Goal: Task Accomplishment & Management: Manage account settings

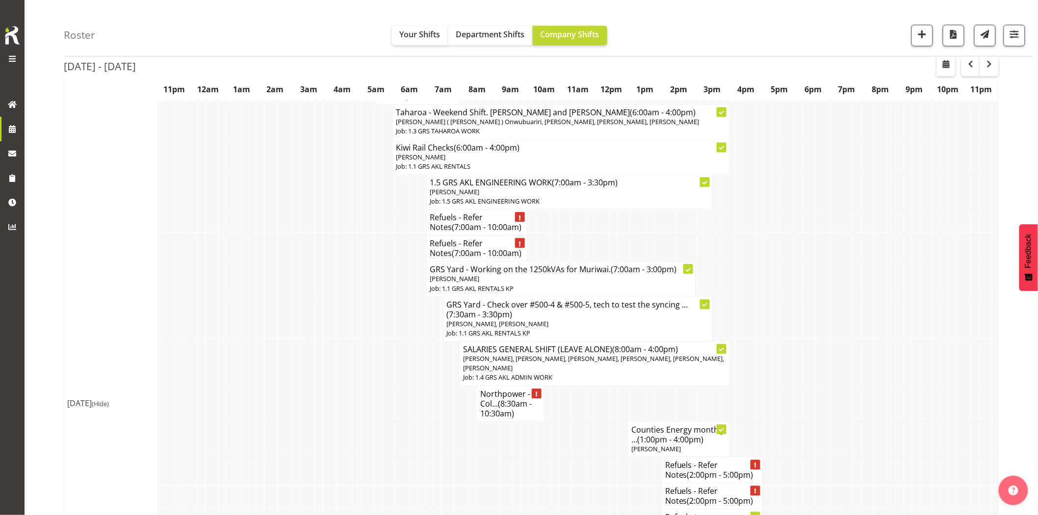
scroll to position [708, 0]
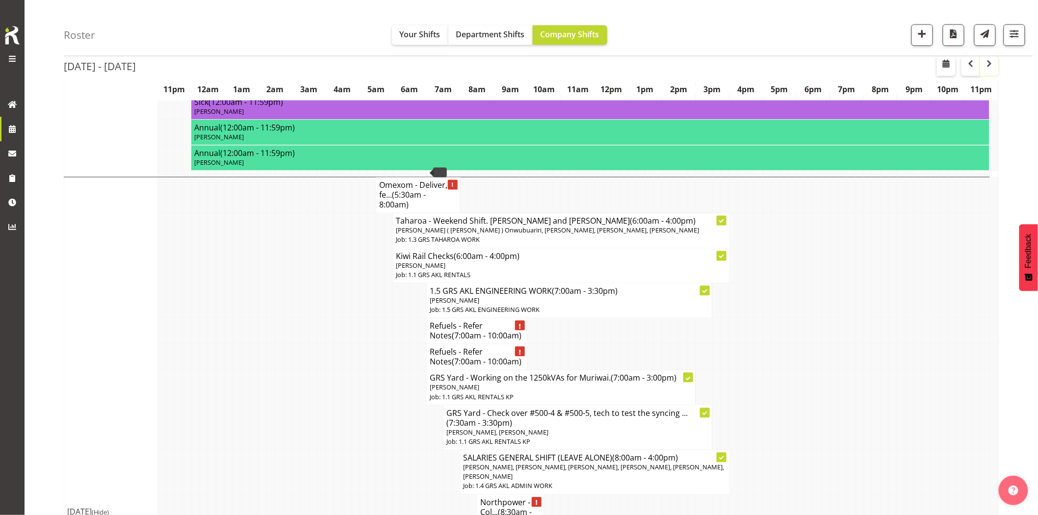
click at [991, 63] on span "button" at bounding box center [990, 64] width 12 height 12
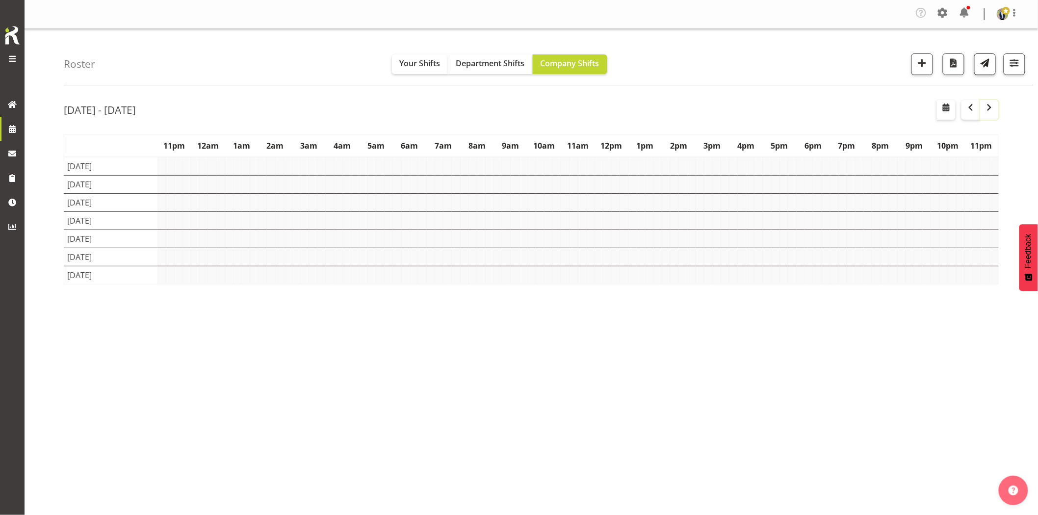
scroll to position [0, 0]
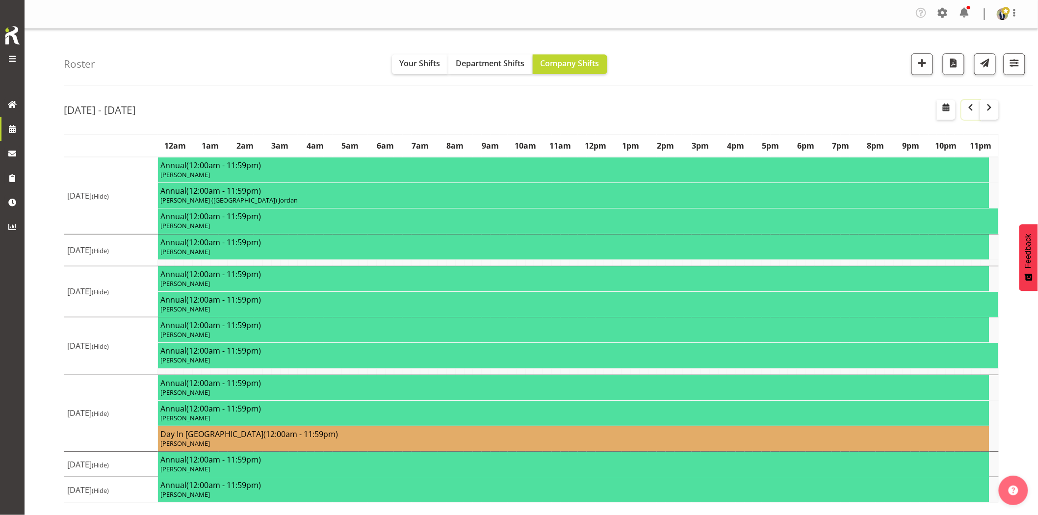
click at [973, 113] on span "button" at bounding box center [971, 108] width 12 height 12
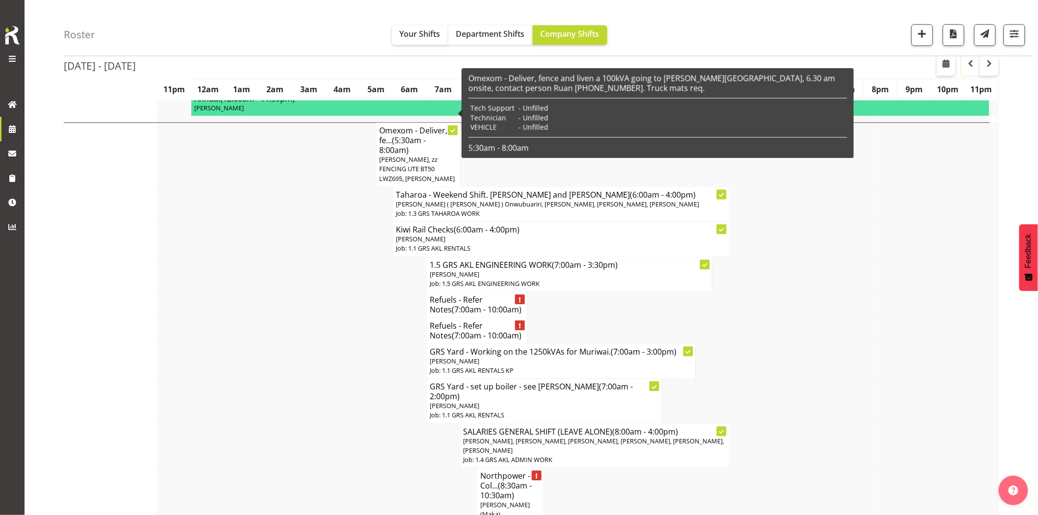
scroll to position [654, 0]
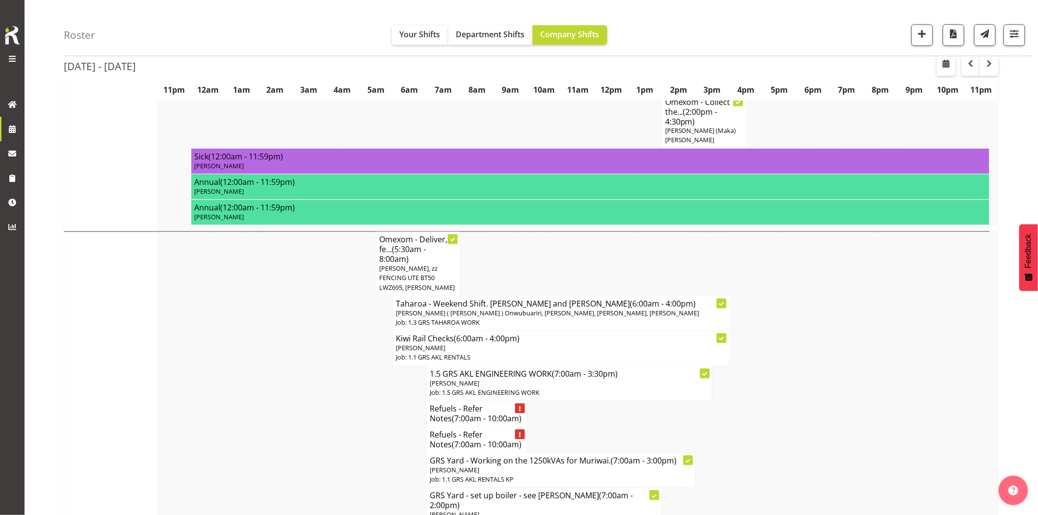
click at [309, 366] on td at bounding box center [313, 383] width 8 height 35
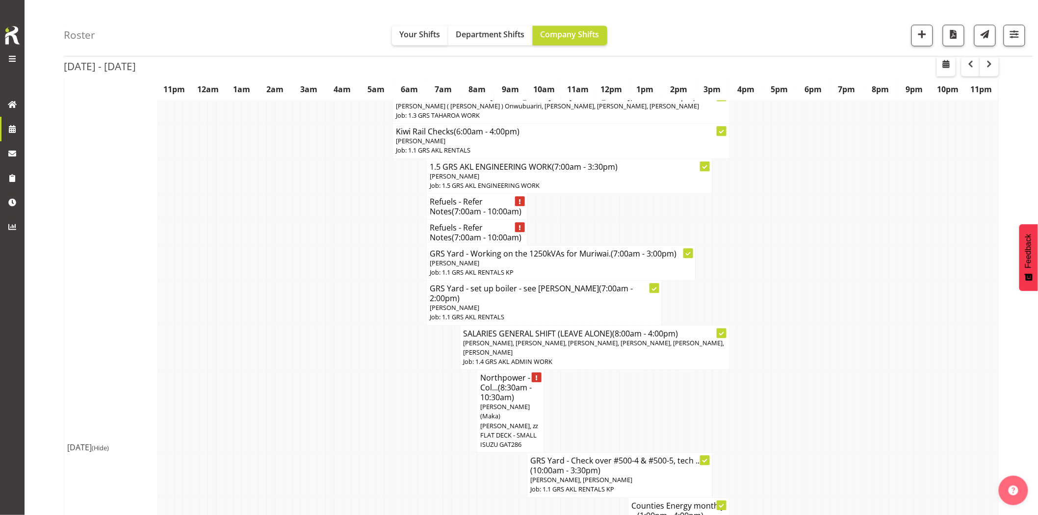
scroll to position [872, 0]
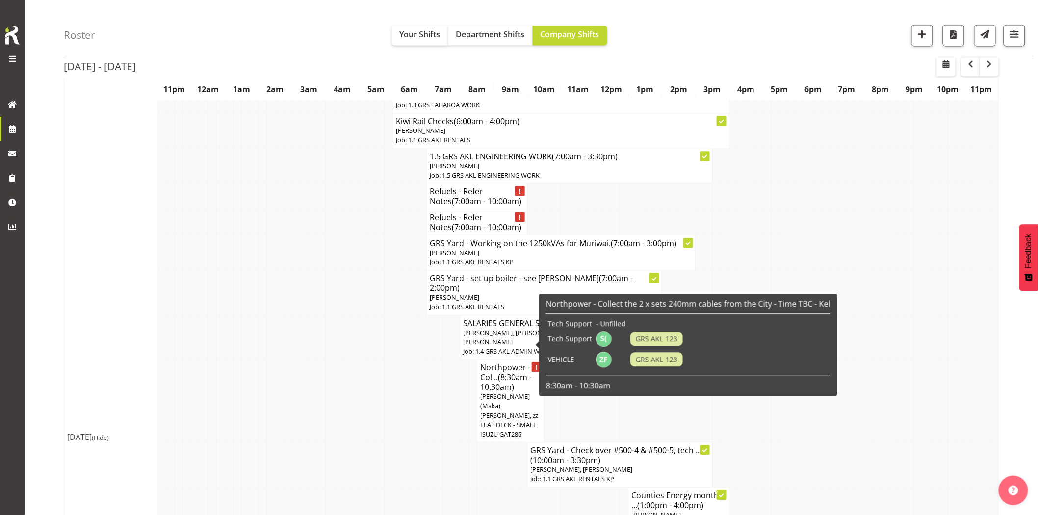
click at [400, 360] on td at bounding box center [397, 401] width 8 height 83
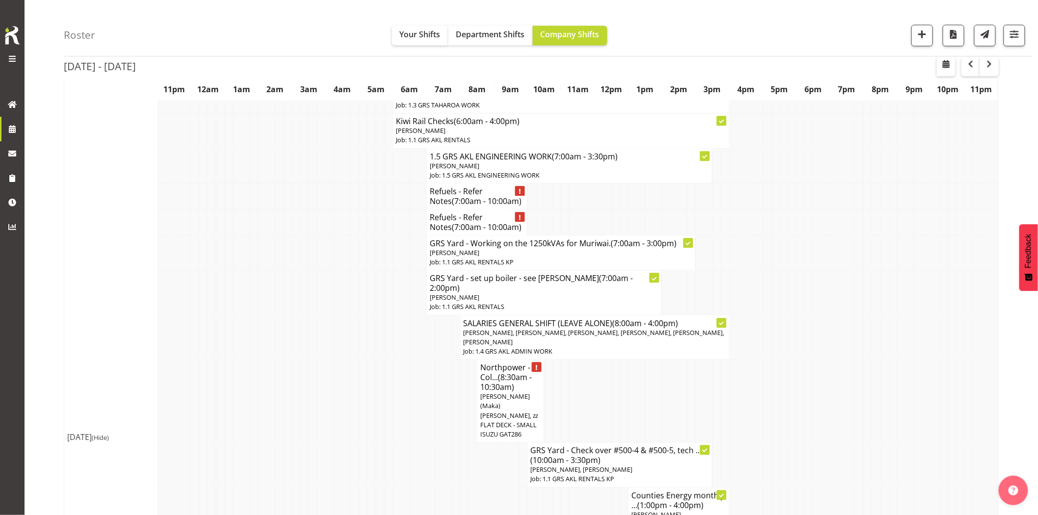
click at [491, 363] on h4 "Northpower - Col... (8:30am - 10:30am)" at bounding box center [510, 377] width 61 height 29
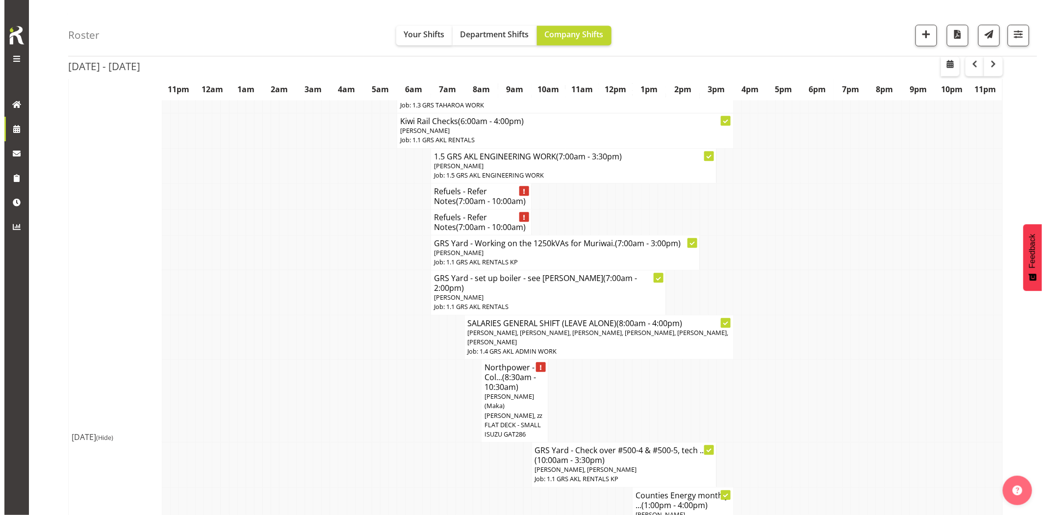
scroll to position [867, 0]
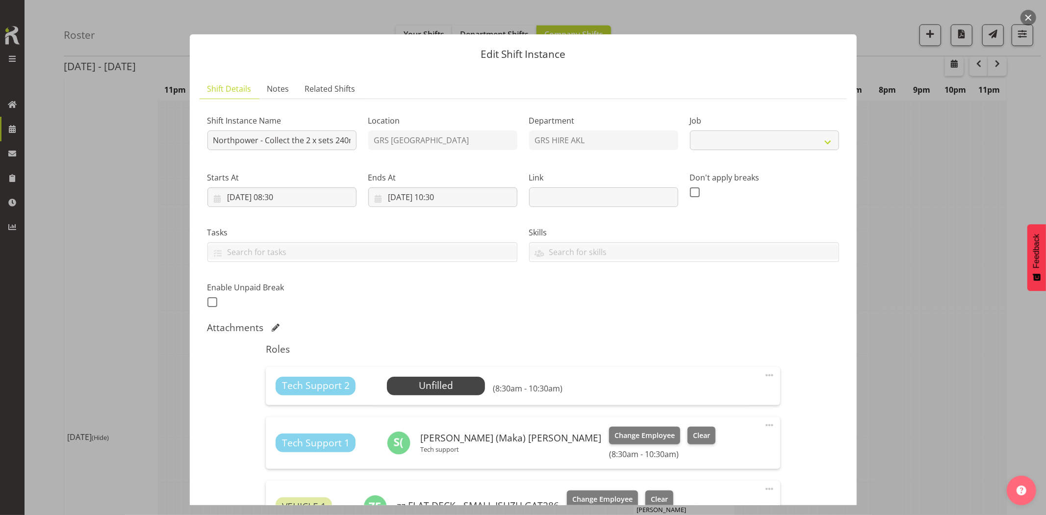
select select "7504"
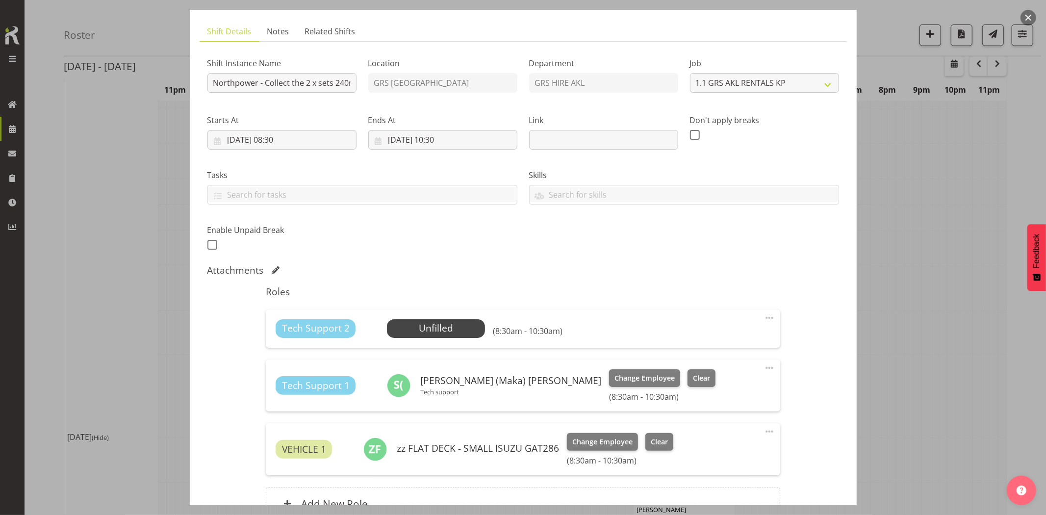
scroll to position [109, 0]
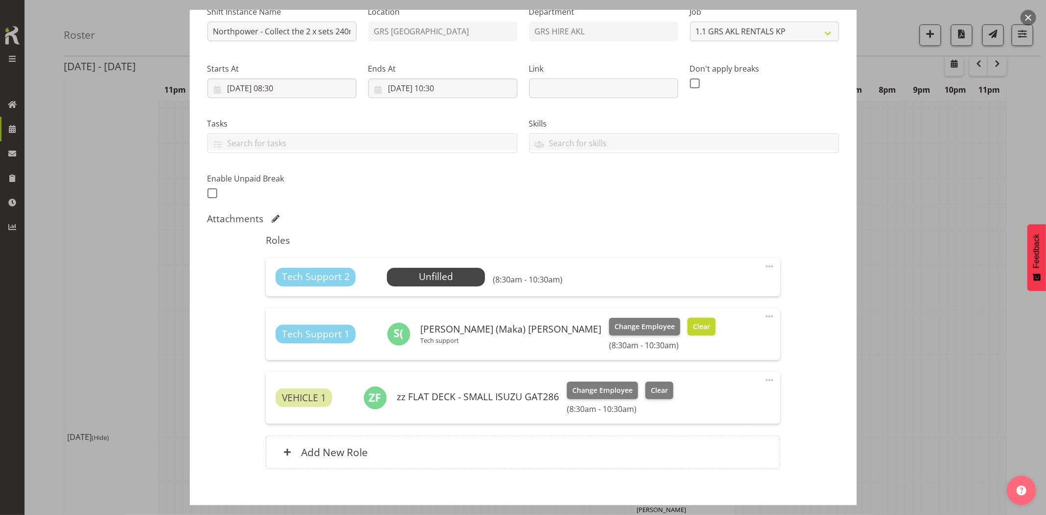
click at [693, 331] on span "Clear" at bounding box center [701, 326] width 17 height 11
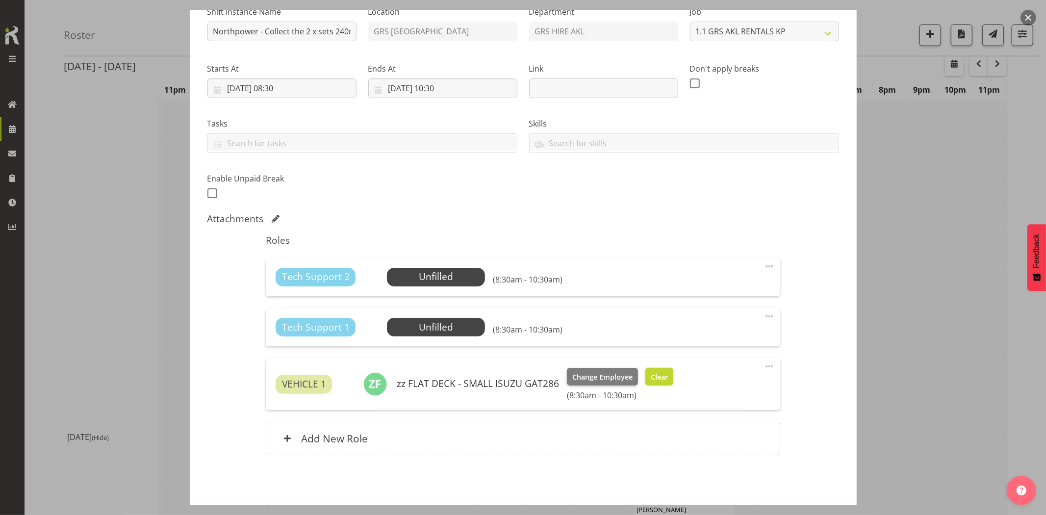
click at [656, 381] on span "Clear" at bounding box center [659, 377] width 17 height 11
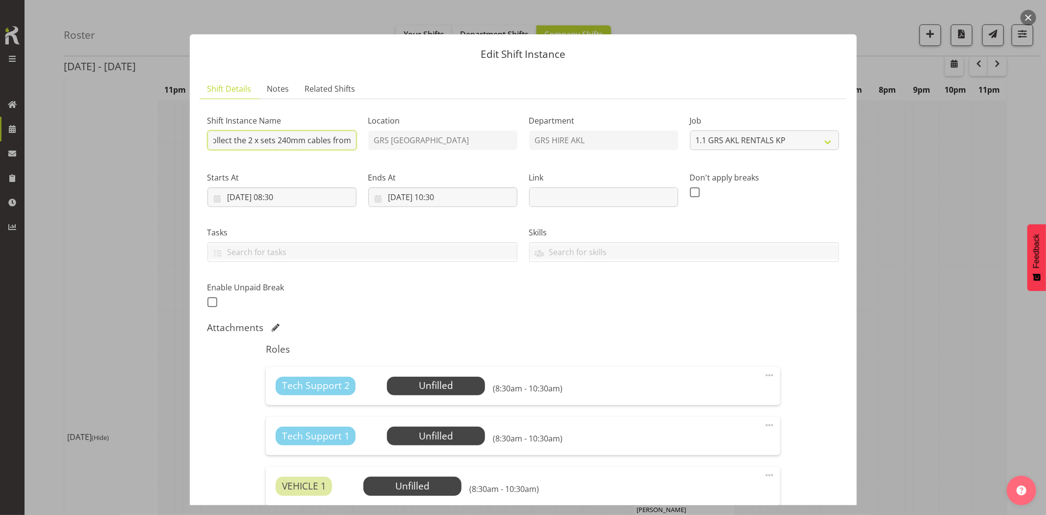
scroll to position [0, 148]
click at [393, 140] on div "Shift Instance Name Northpower - Collect the 2 x sets 240mm cables from the Cit…" at bounding box center [524, 208] width 644 height 215
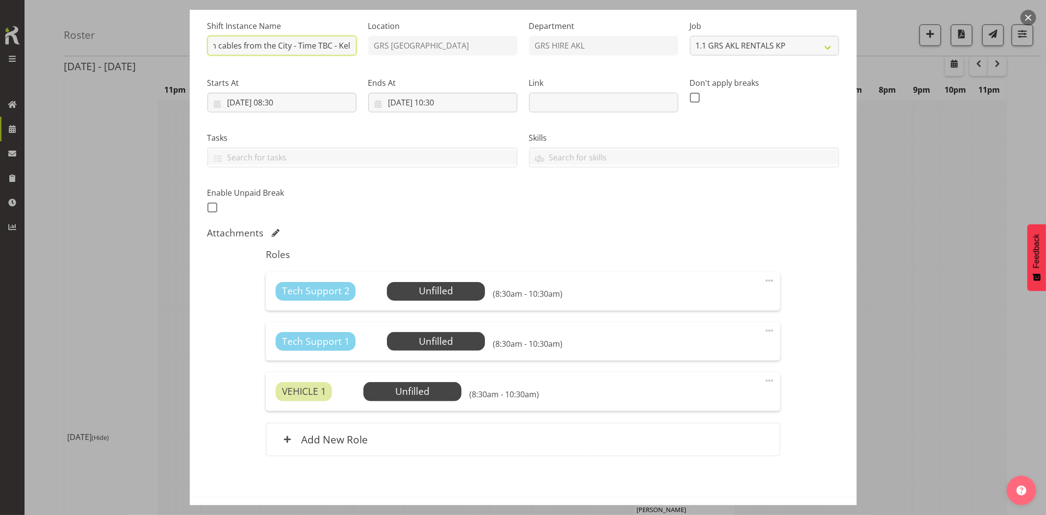
scroll to position [133, 0]
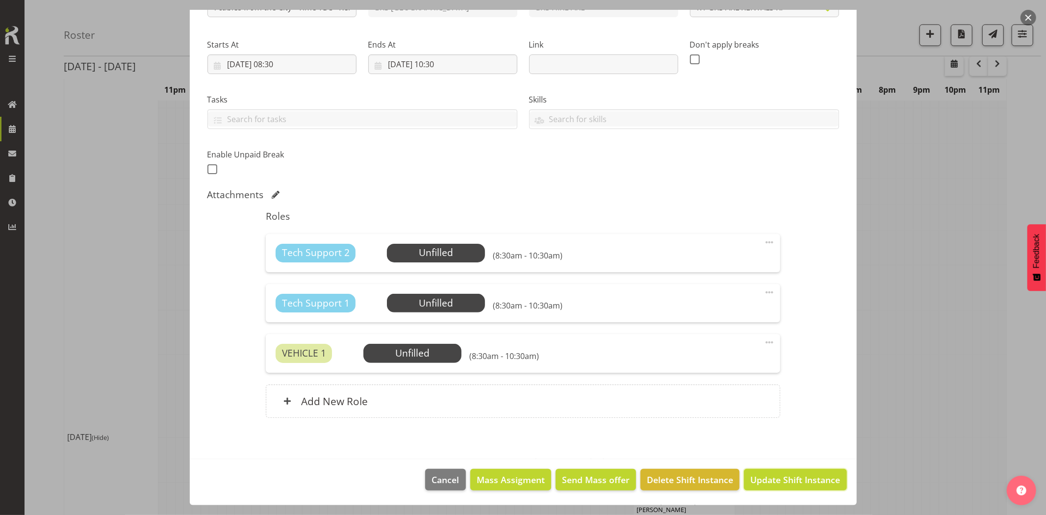
click at [786, 476] on span "Update Shift Instance" at bounding box center [796, 479] width 90 height 13
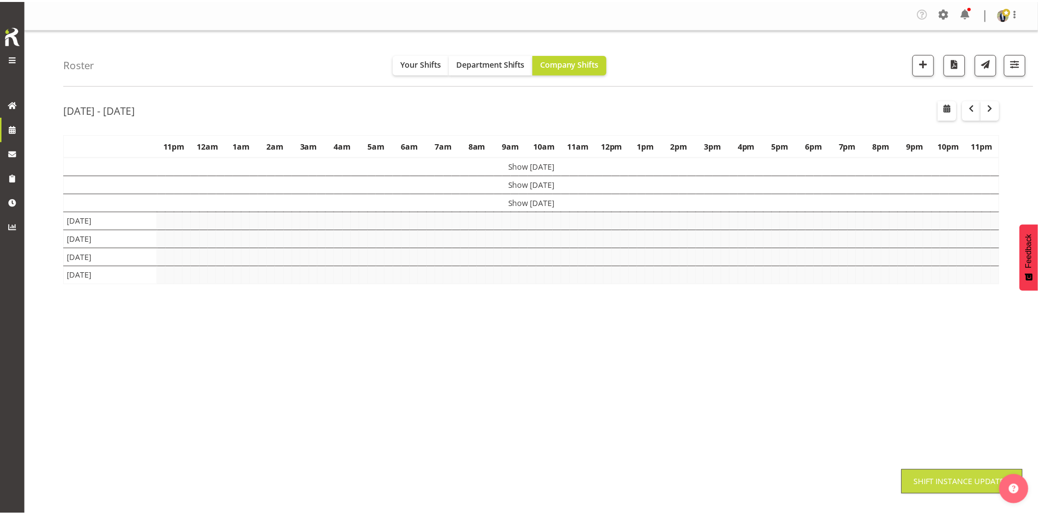
scroll to position [0, 0]
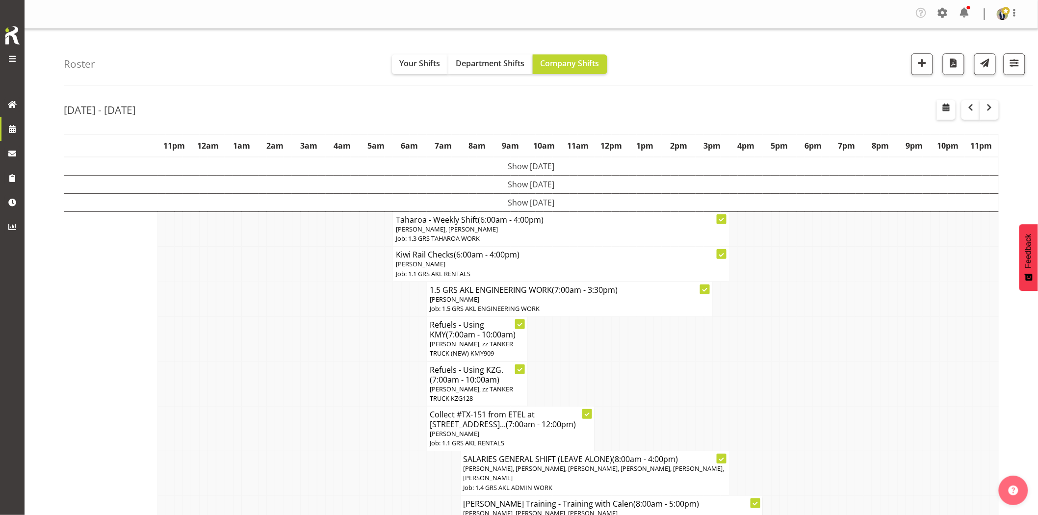
click at [335, 327] on td at bounding box center [338, 339] width 8 height 45
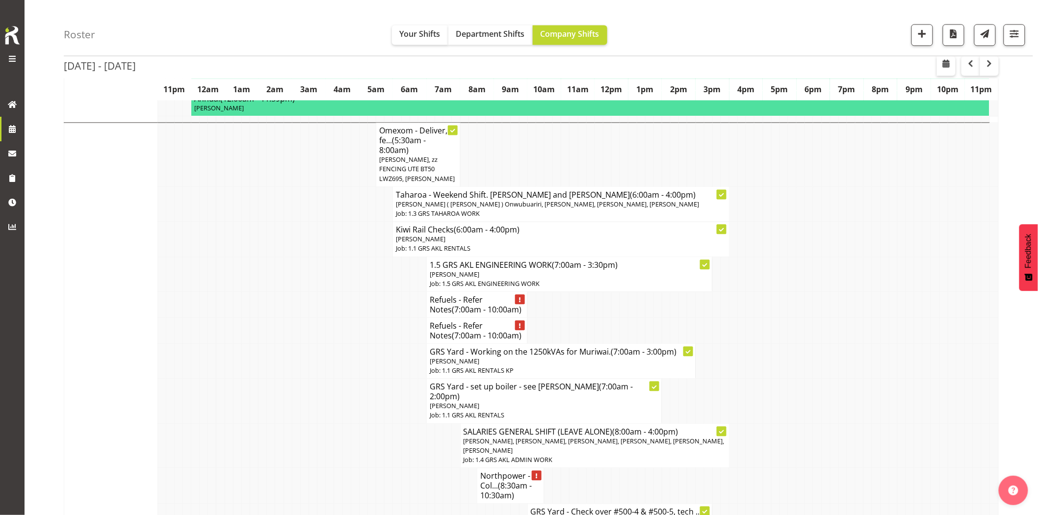
click at [321, 379] on td at bounding box center [321, 401] width 8 height 45
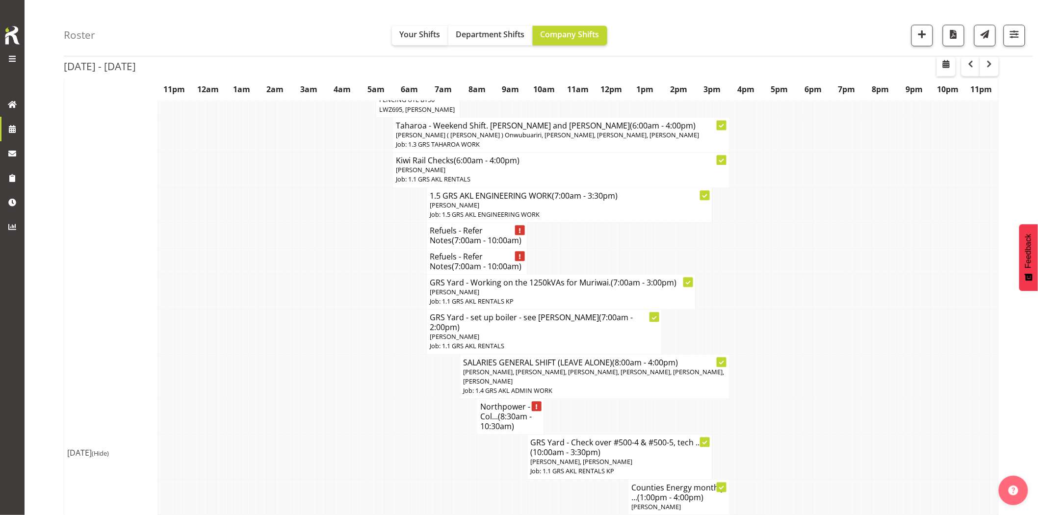
scroll to position [872, 0]
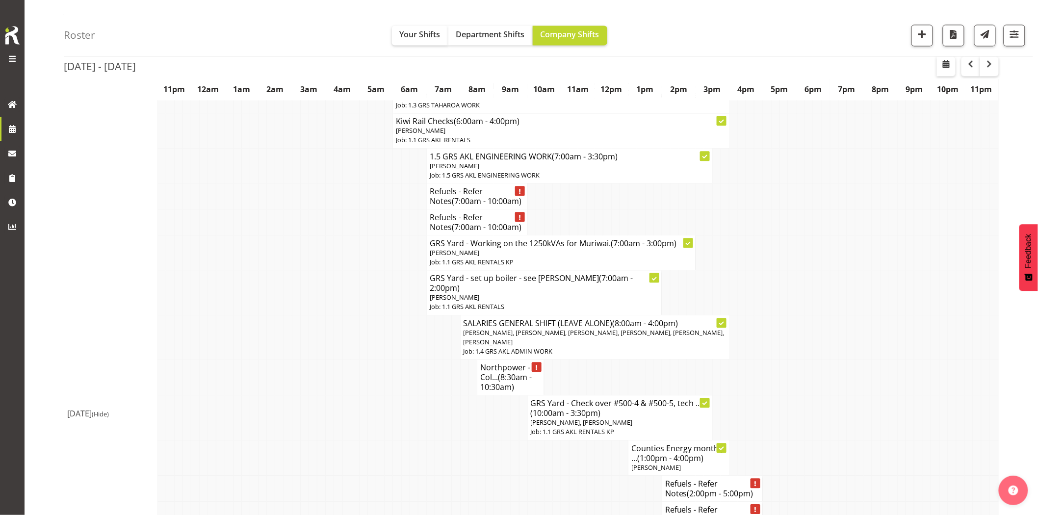
click at [413, 360] on td at bounding box center [414, 378] width 8 height 36
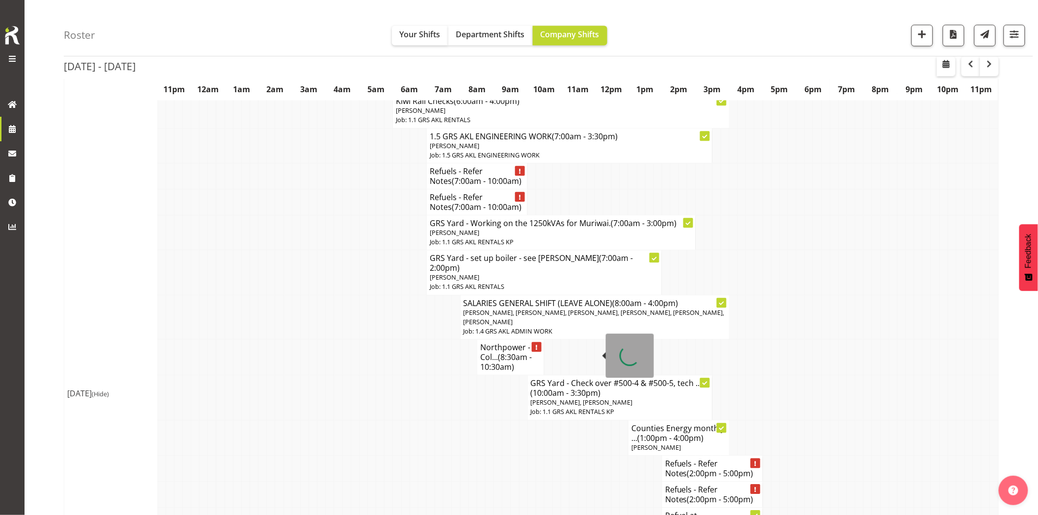
scroll to position [981, 0]
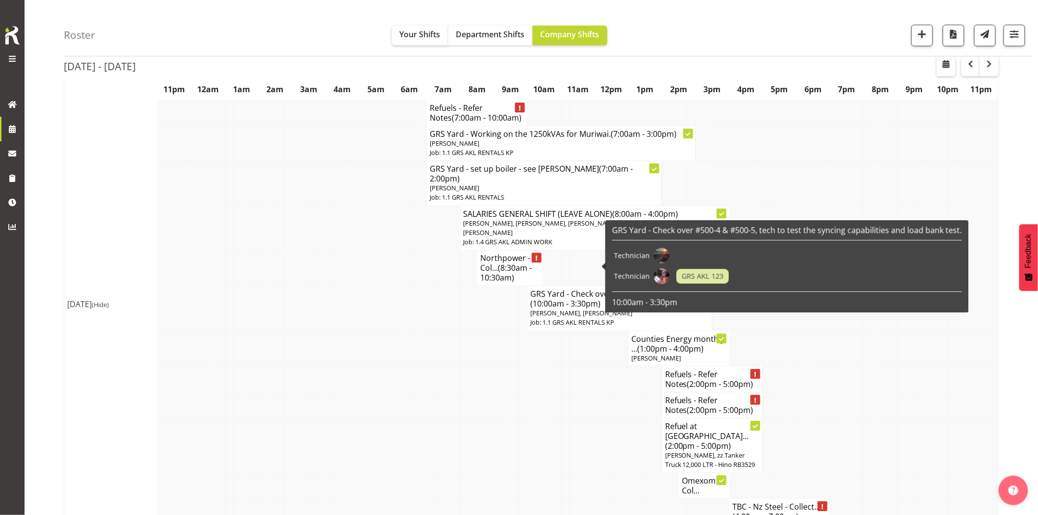
click at [550, 418] on td at bounding box center [548, 445] width 8 height 54
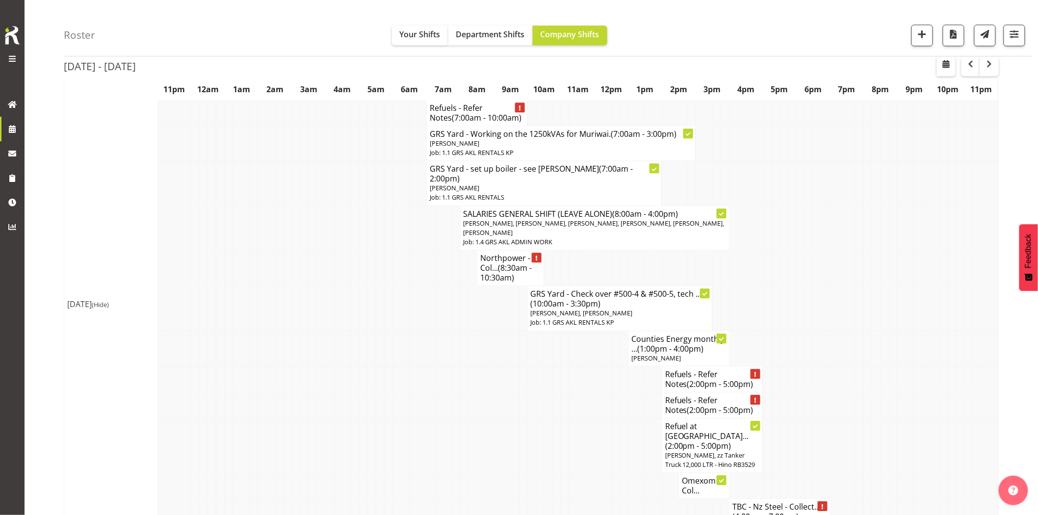
click at [545, 418] on td at bounding box center [548, 445] width 8 height 54
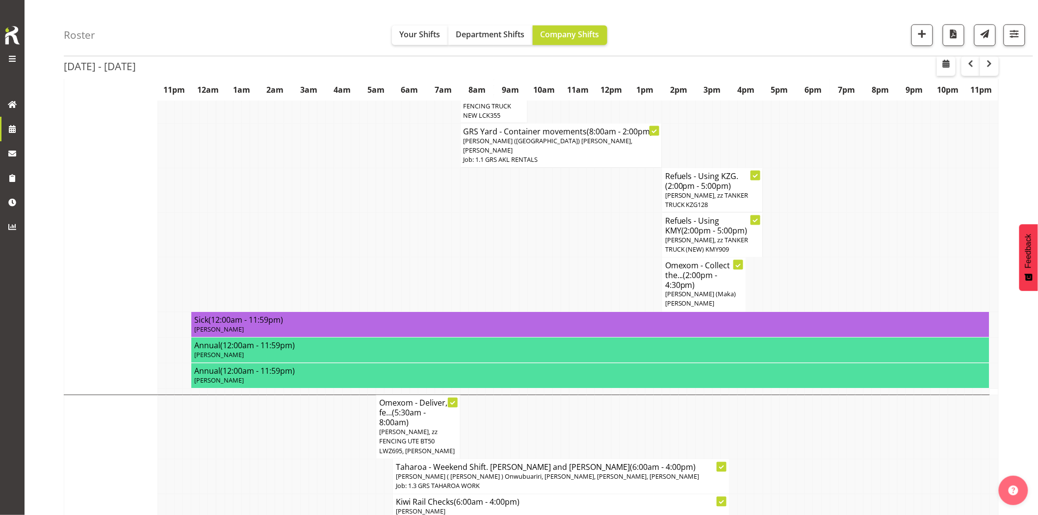
scroll to position [763, 0]
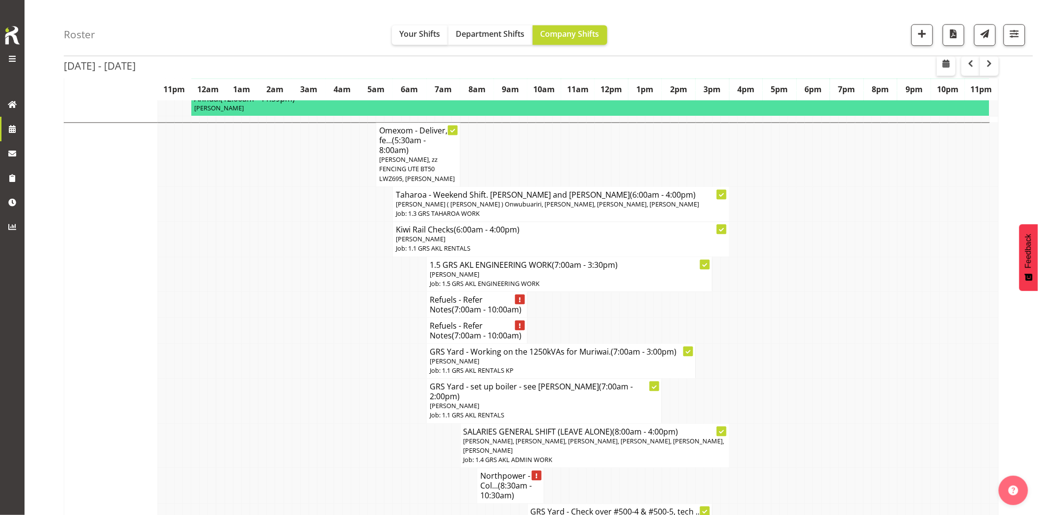
click at [340, 379] on td at bounding box center [338, 401] width 8 height 45
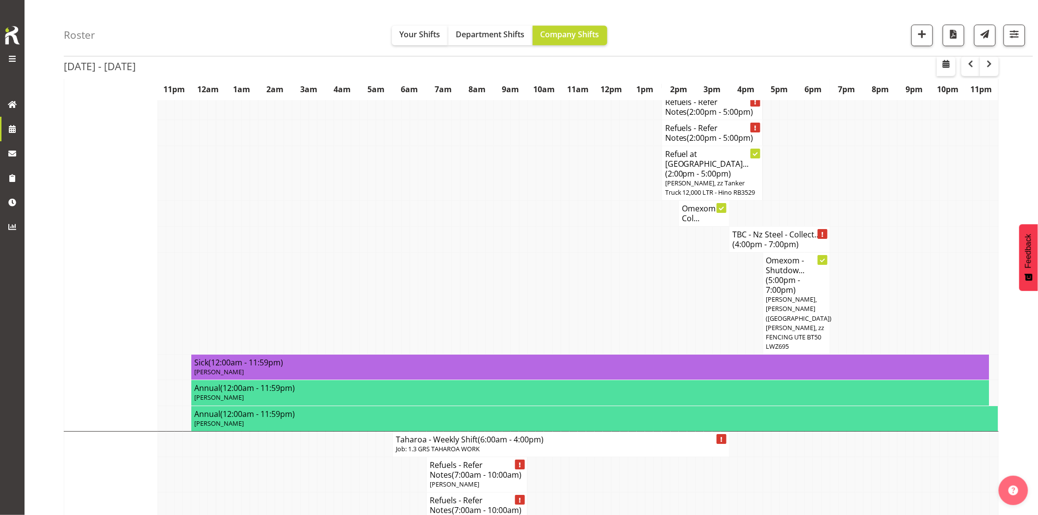
scroll to position [1417, 0]
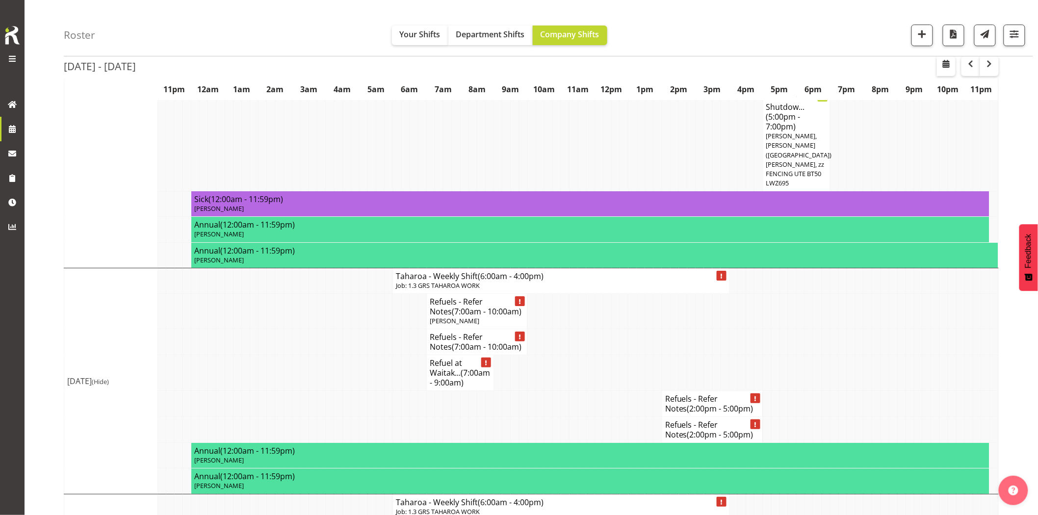
click at [366, 355] on td at bounding box center [363, 373] width 8 height 36
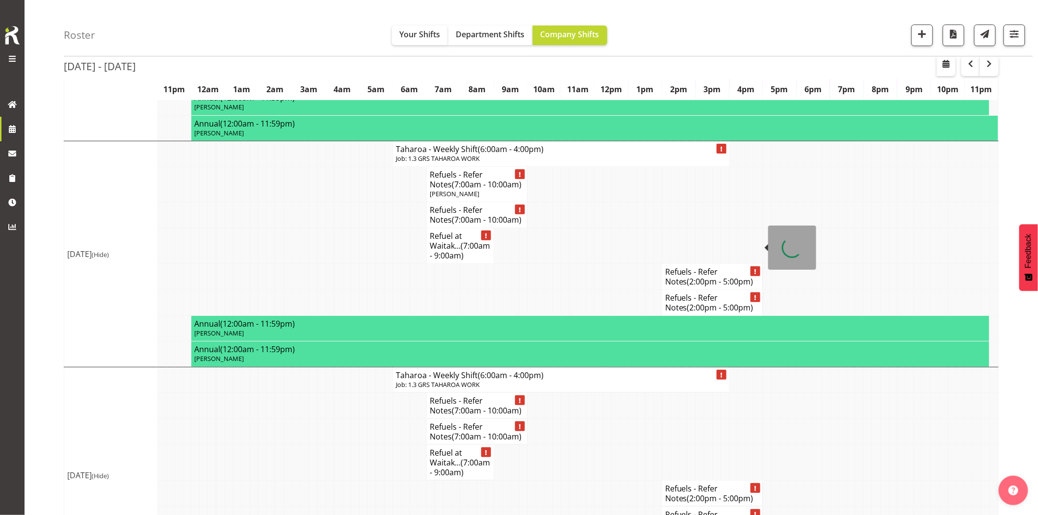
scroll to position [1575, 0]
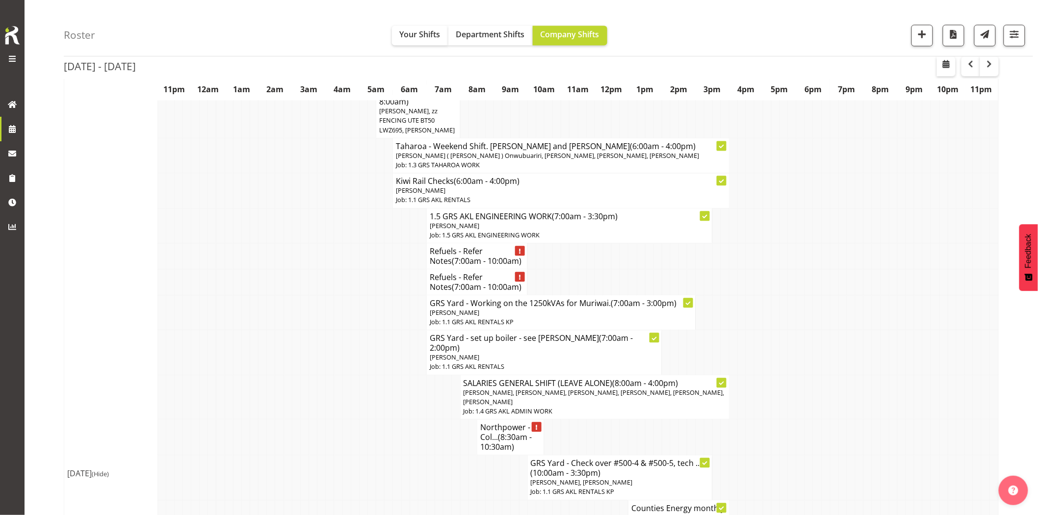
click at [389, 419] on td at bounding box center [389, 437] width 8 height 36
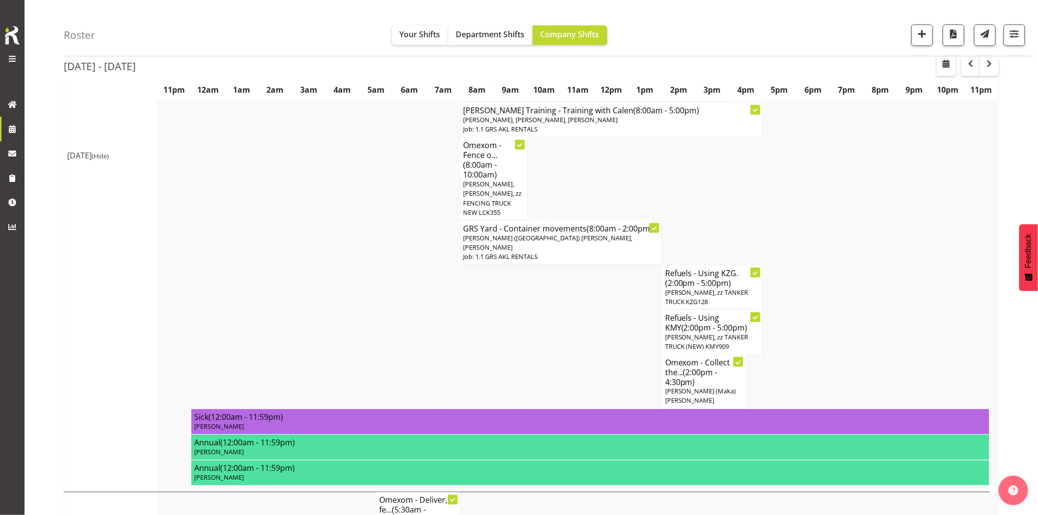
scroll to position [267, 0]
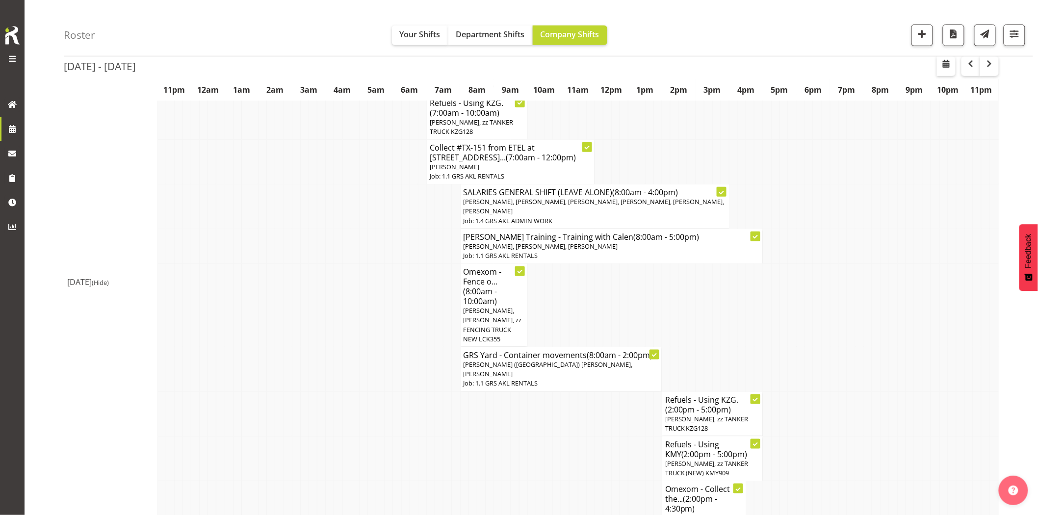
click at [359, 229] on tr "[PERSON_NAME] Training - Training with Calen (8:00am - 5:00pm) [PERSON_NAME], […" at bounding box center [531, 246] width 934 height 35
click at [291, 250] on tr "[PERSON_NAME] Training - Training with Calen (8:00am - 5:00pm) [PERSON_NAME], […" at bounding box center [531, 246] width 934 height 35
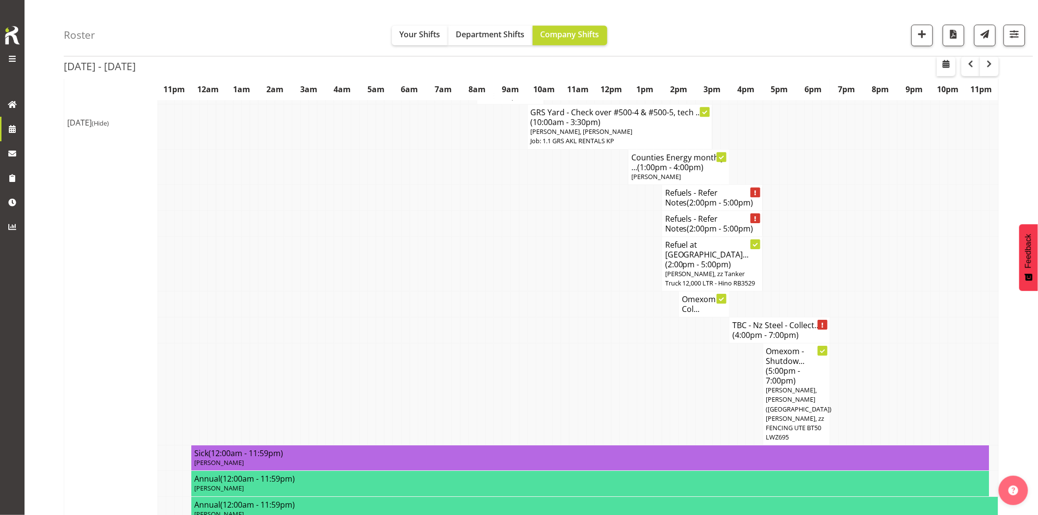
scroll to position [1193, 0]
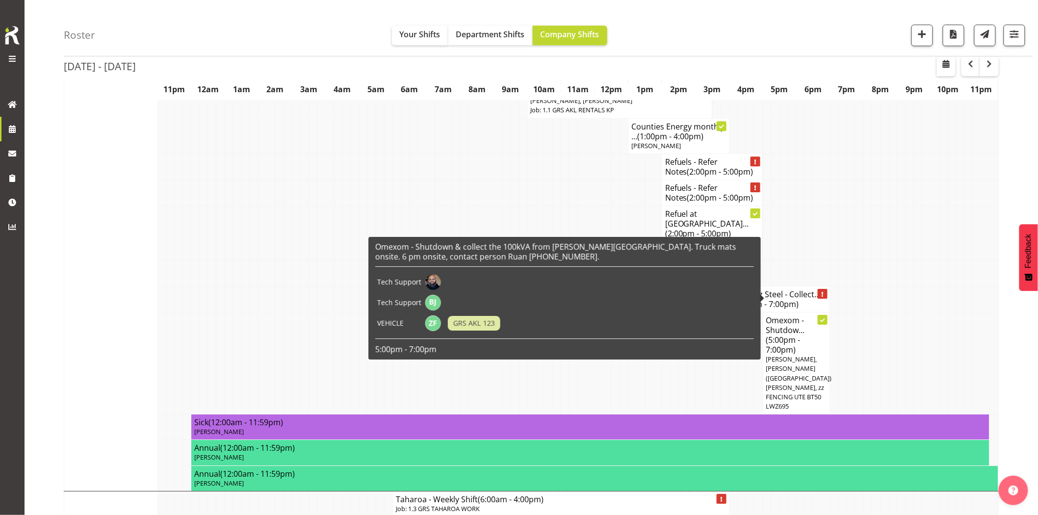
click at [890, 312] on td at bounding box center [893, 363] width 8 height 102
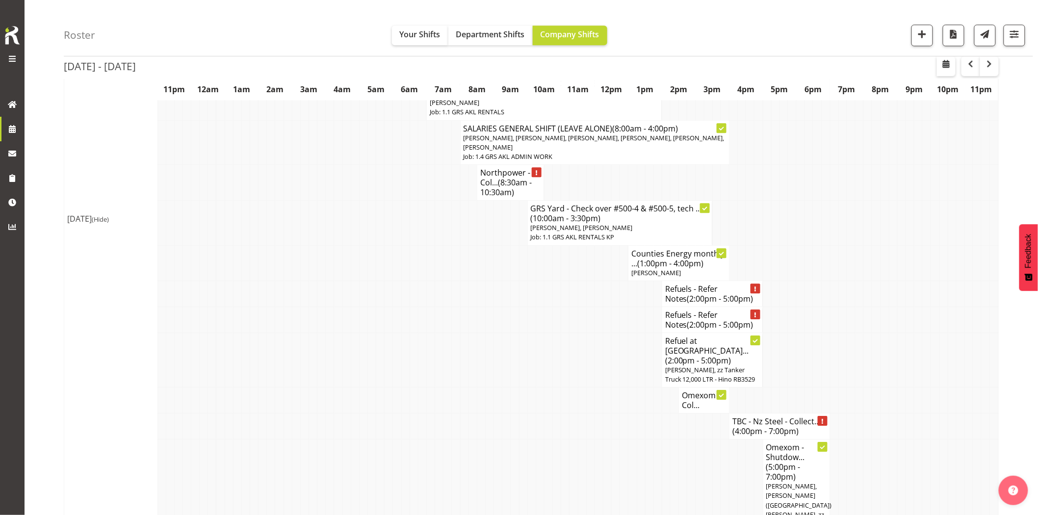
scroll to position [1085, 0]
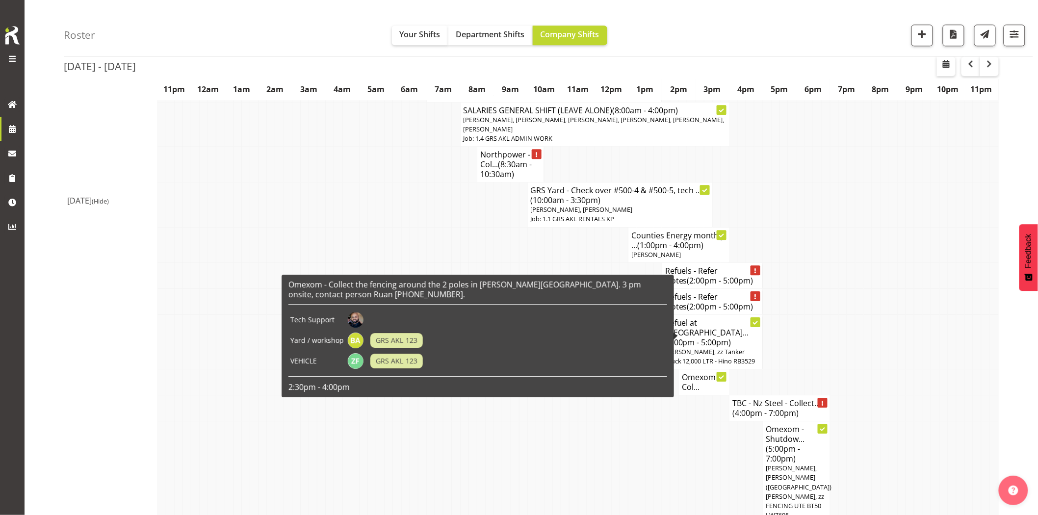
click at [703, 372] on h4 "Omexom - Col..." at bounding box center [704, 382] width 44 height 20
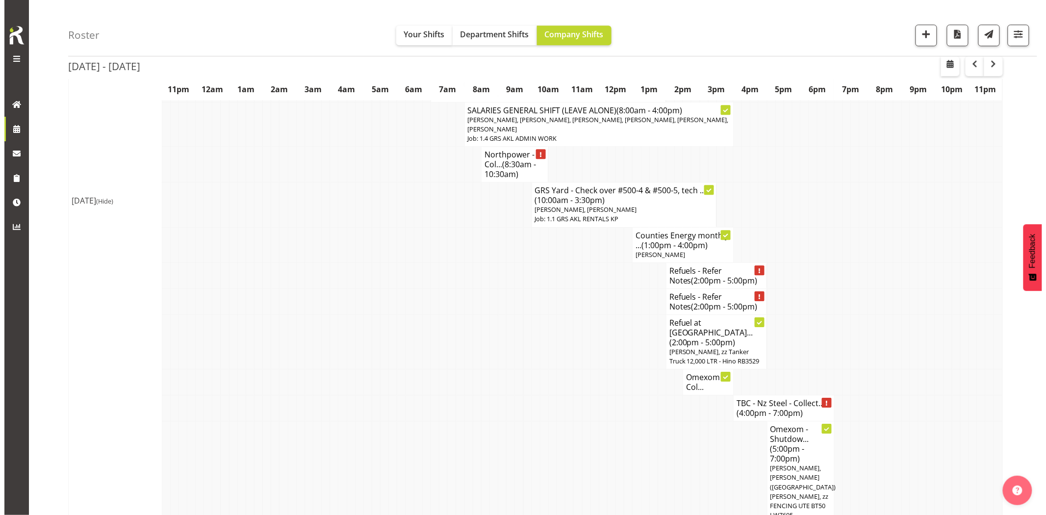
scroll to position [1080, 0]
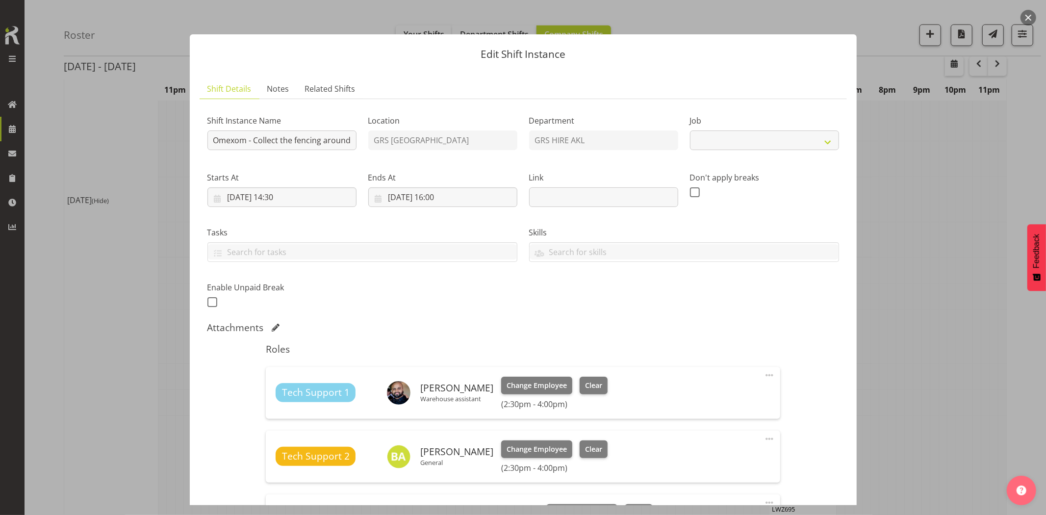
select select "7504"
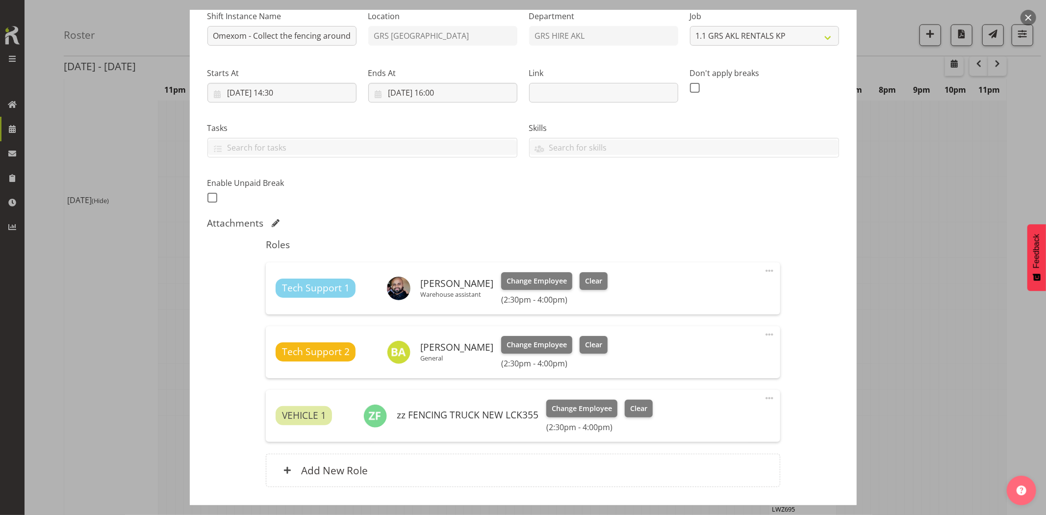
scroll to position [163, 0]
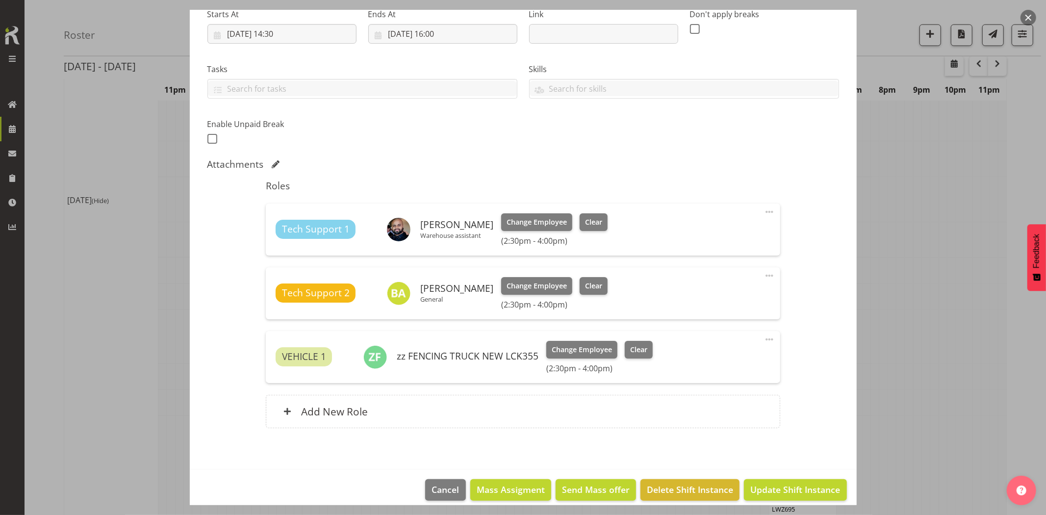
click at [1027, 15] on button "button" at bounding box center [1029, 18] width 16 height 16
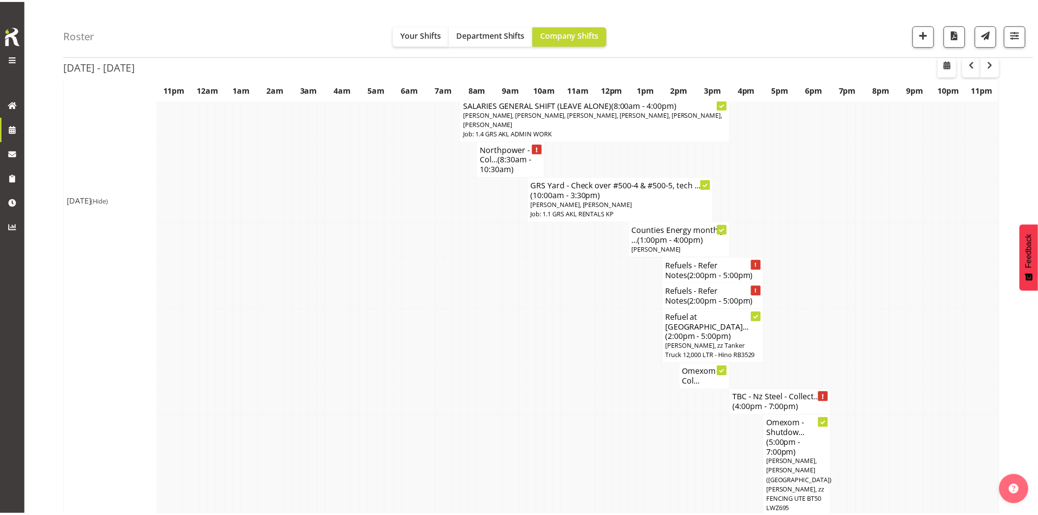
scroll to position [1085, 0]
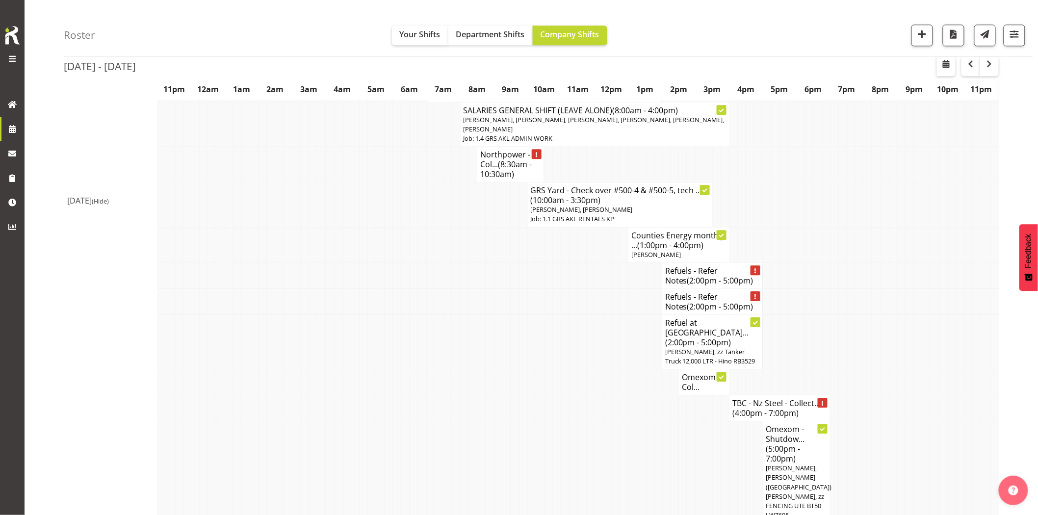
click at [917, 314] on td at bounding box center [918, 341] width 8 height 54
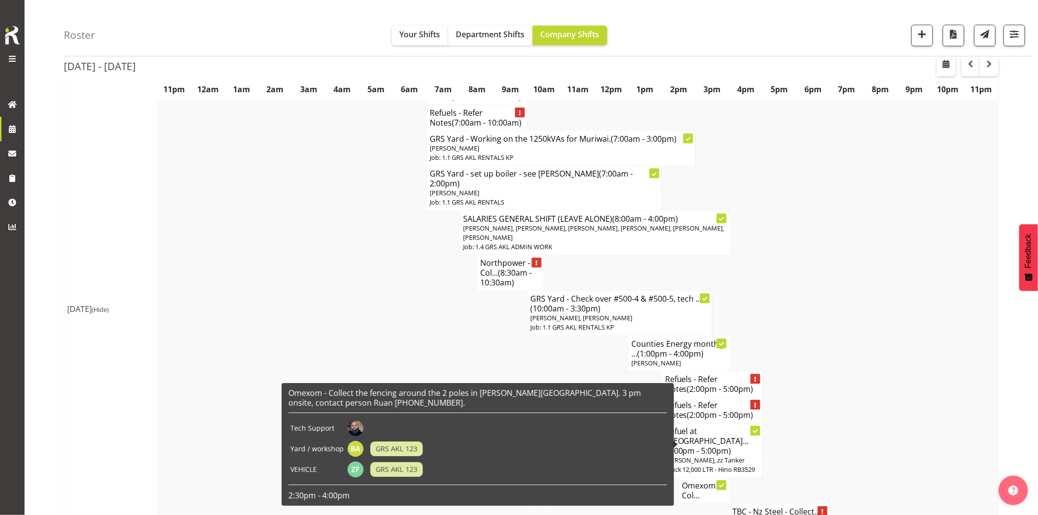
scroll to position [975, 0]
